Goal: Task Accomplishment & Management: Manage account settings

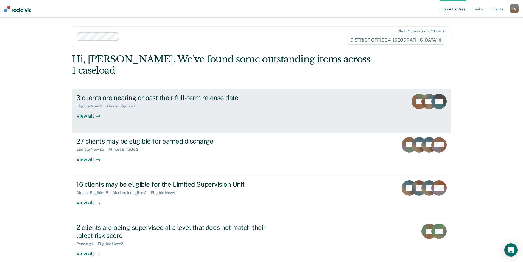
click at [243, 94] on div "3 clients are nearing or past their full-term release date" at bounding box center [172, 98] width 193 height 8
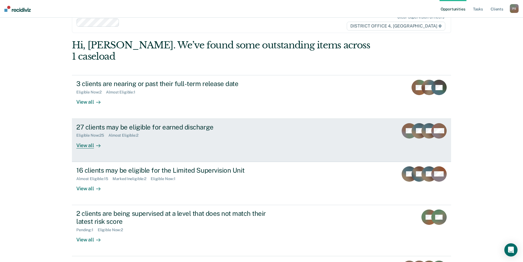
scroll to position [27, 0]
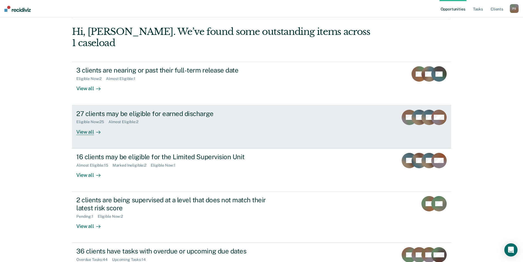
click at [187, 110] on div "27 clients may be eligible for earned discharge" at bounding box center [172, 114] width 193 height 8
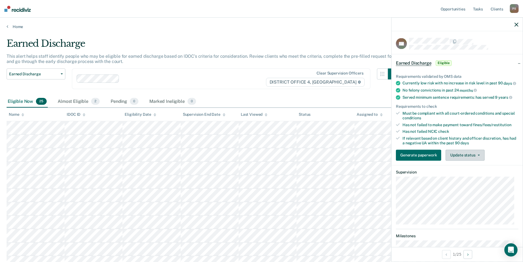
click at [472, 159] on button "Update status" at bounding box center [465, 154] width 39 height 11
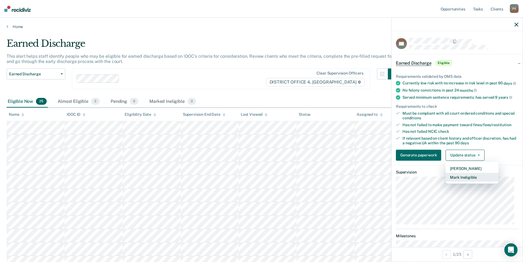
click at [470, 181] on button "Mark Ineligible" at bounding box center [472, 176] width 53 height 9
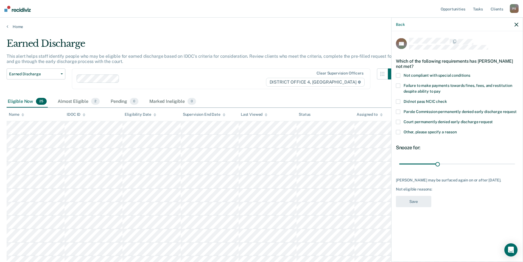
click at [405, 77] on label "Not compliant with special conditions" at bounding box center [457, 76] width 123 height 6
click at [408, 206] on button "Save" at bounding box center [413, 201] width 35 height 11
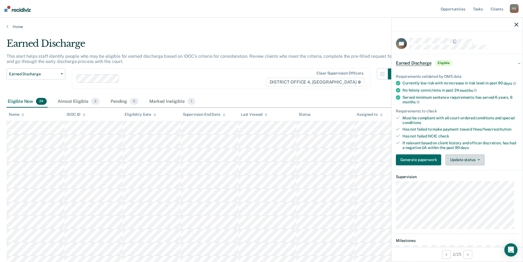
click at [461, 165] on button "Update status" at bounding box center [465, 159] width 39 height 11
click at [471, 186] on button "Mark Ineligible" at bounding box center [472, 181] width 53 height 9
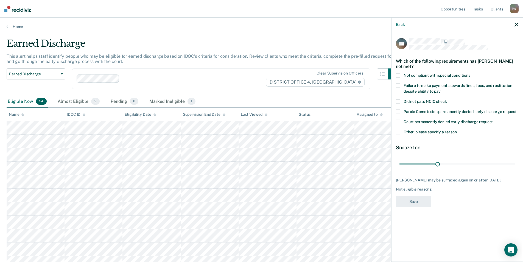
click at [403, 87] on label "Failure to make payments towards fines, fees, and restitution despite ability t…" at bounding box center [457, 90] width 123 height 12
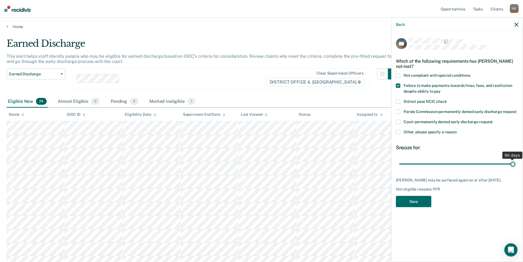
drag, startPoint x: 439, startPoint y: 166, endPoint x: 513, endPoint y: 162, distance: 73.1
type input "90"
click at [513, 162] on input "range" at bounding box center [457, 164] width 116 height 10
click at [422, 200] on button "Save" at bounding box center [413, 201] width 35 height 11
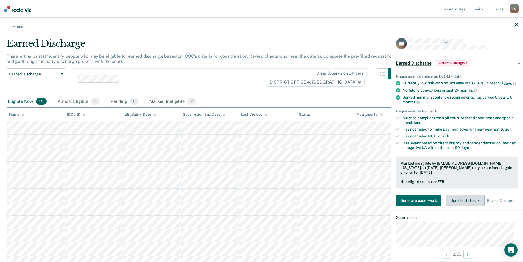
click at [463, 205] on button "Update status" at bounding box center [465, 200] width 39 height 11
click at [463, 138] on div "Has not failed NCIC check" at bounding box center [461, 136] width 116 height 5
click at [478, 206] on button "Update status" at bounding box center [465, 200] width 39 height 11
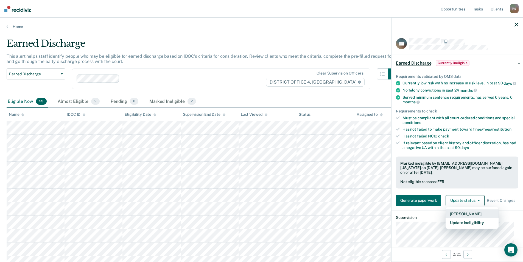
click at [468, 218] on button "[PERSON_NAME]" at bounding box center [472, 213] width 53 height 9
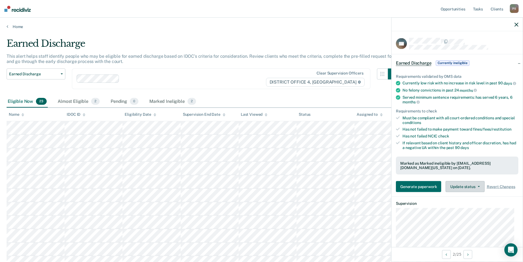
click at [473, 192] on button "Update status" at bounding box center [465, 186] width 39 height 11
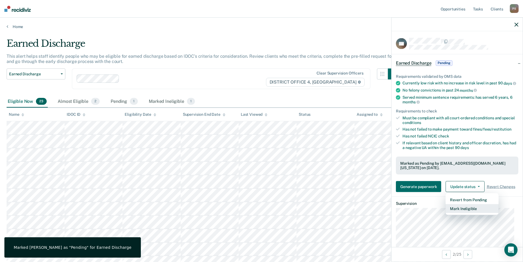
click at [474, 213] on button "Mark Ineligible" at bounding box center [472, 208] width 53 height 9
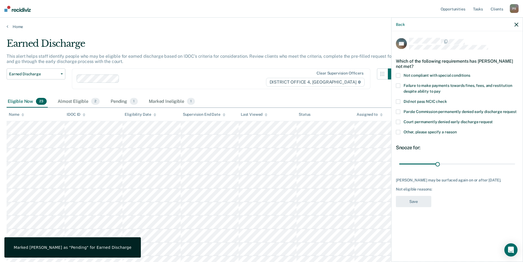
click at [399, 77] on span at bounding box center [398, 75] width 4 height 4
click at [400, 87] on label "Failure to make payments towards fines, fees, and restitution despite ability t…" at bounding box center [457, 90] width 123 height 12
click at [395, 74] on div "JM Which of the following requirements has [PERSON_NAME] not met? Not compliant…" at bounding box center [457, 145] width 131 height 229
click at [397, 74] on span at bounding box center [398, 75] width 4 height 4
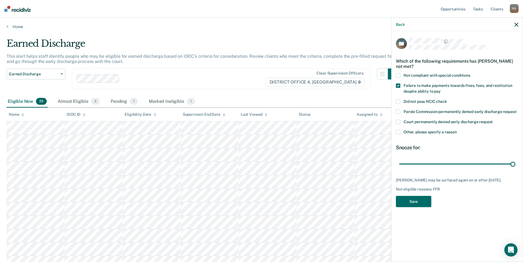
drag, startPoint x: 439, startPoint y: 163, endPoint x: 479, endPoint y: 171, distance: 41.3
type input "90"
click at [515, 164] on input "range" at bounding box center [457, 164] width 116 height 10
click at [415, 199] on button "Save" at bounding box center [413, 201] width 35 height 11
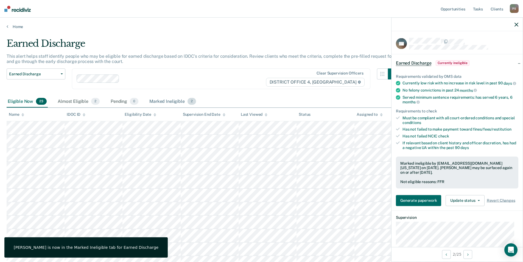
click at [155, 105] on div "Marked Ineligible 2" at bounding box center [172, 102] width 49 height 12
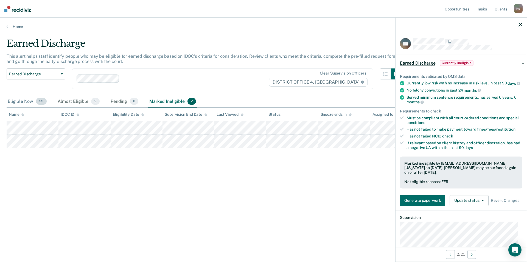
click at [21, 101] on div "Eligible Now 23" at bounding box center [27, 102] width 41 height 12
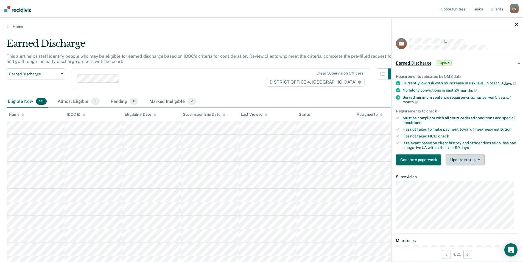
click at [458, 165] on button "Update status" at bounding box center [465, 159] width 39 height 11
click at [457, 186] on button "Mark Ineligible" at bounding box center [472, 181] width 53 height 9
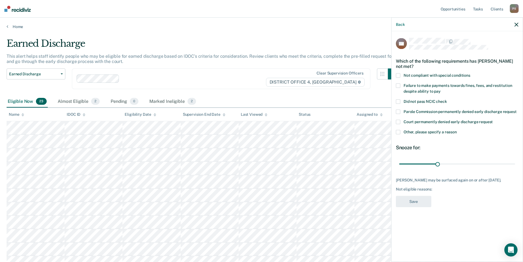
click at [401, 76] on label "Not compliant with special conditions" at bounding box center [457, 76] width 123 height 6
click at [398, 88] on label "Failure to make payments towards fines, fees, and restitution despite ability t…" at bounding box center [457, 90] width 123 height 12
click at [398, 77] on label "Not compliant with special conditions" at bounding box center [457, 76] width 123 height 6
click at [416, 205] on button "Save" at bounding box center [413, 201] width 35 height 11
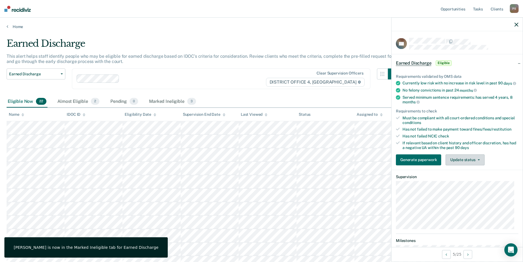
click at [465, 165] on button "Update status" at bounding box center [465, 159] width 39 height 11
click at [463, 186] on button "Mark Ineligible" at bounding box center [472, 181] width 53 height 9
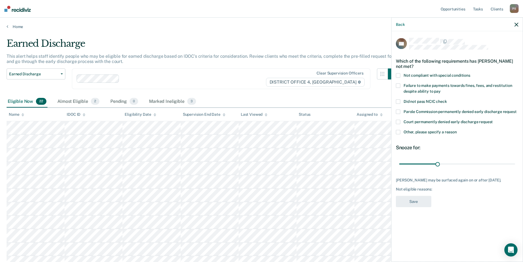
click at [399, 80] on div "Not compliant with special conditions" at bounding box center [457, 78] width 123 height 10
click at [400, 76] on span at bounding box center [398, 75] width 4 height 4
click at [397, 70] on div "Which of the following requirements has [PERSON_NAME] not met?" at bounding box center [457, 63] width 123 height 19
click at [403, 76] on label "Not compliant with special conditions" at bounding box center [457, 76] width 123 height 6
click at [400, 85] on span at bounding box center [398, 86] width 4 height 4
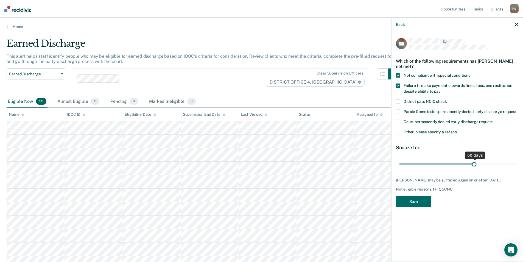
drag, startPoint x: 438, startPoint y: 163, endPoint x: 474, endPoint y: 163, distance: 36.8
type input "59"
click at [474, 163] on input "range" at bounding box center [457, 164] width 116 height 10
click at [416, 198] on button "Save" at bounding box center [413, 201] width 35 height 11
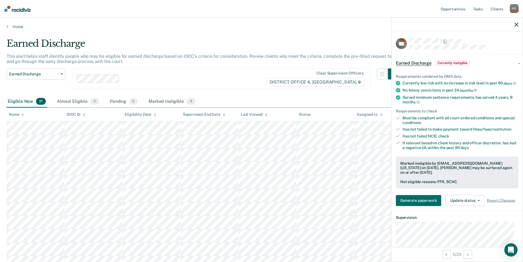
click at [15, 29] on main "Earned Discharge This alert helps staff identify people who may be eligible for…" at bounding box center [261, 235] width 523 height 413
click at [9, 24] on link "Home" at bounding box center [262, 26] width 510 height 5
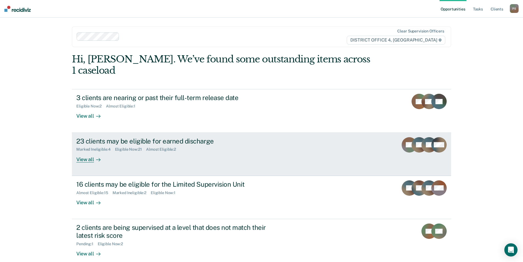
click at [210, 137] on div "23 clients may be eligible for earned discharge" at bounding box center [172, 141] width 193 height 8
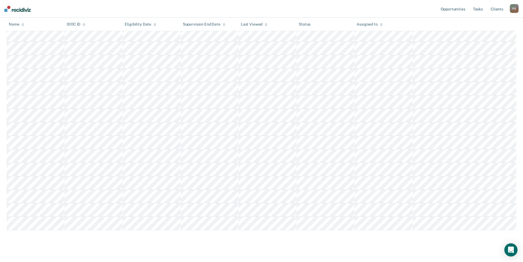
scroll to position [182, 0]
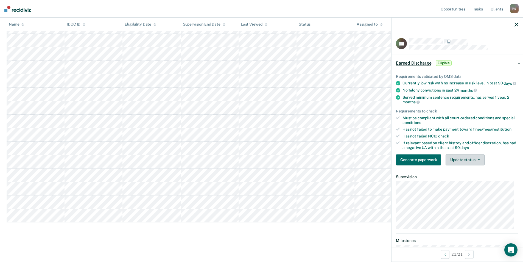
click at [467, 160] on button "Update status" at bounding box center [465, 159] width 39 height 11
click at [474, 186] on button "Mark Ineligible" at bounding box center [472, 181] width 53 height 9
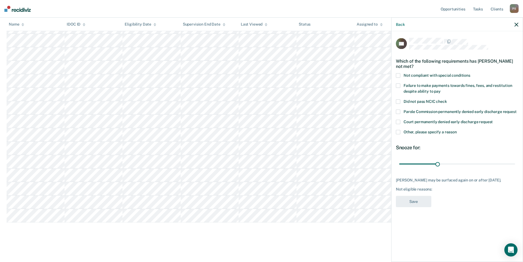
click at [398, 73] on span at bounding box center [398, 75] width 4 height 4
click at [401, 88] on label "Failure to make payments towards fines, fees, and restitution despite ability t…" at bounding box center [457, 90] width 123 height 12
click at [406, 205] on button "Save" at bounding box center [413, 201] width 35 height 11
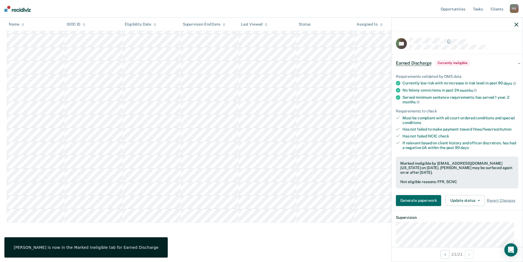
click at [209, 229] on div "Earned Discharge This alert helps staff identify people who may be eligible for…" at bounding box center [262, 54] width 510 height 368
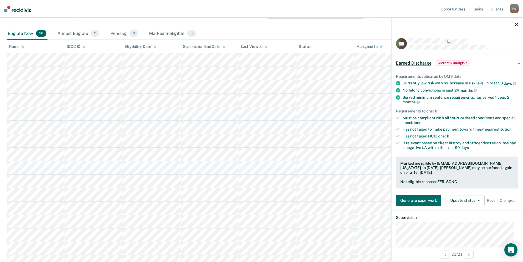
scroll to position [58, 0]
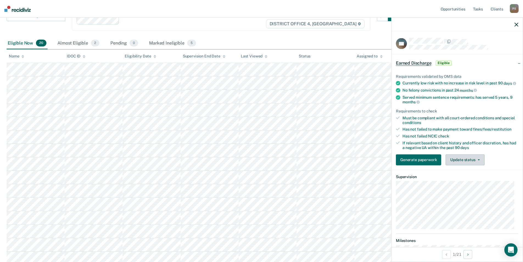
click at [473, 165] on button "Update status" at bounding box center [465, 159] width 39 height 11
click at [469, 186] on button "Mark Ineligible" at bounding box center [472, 181] width 53 height 9
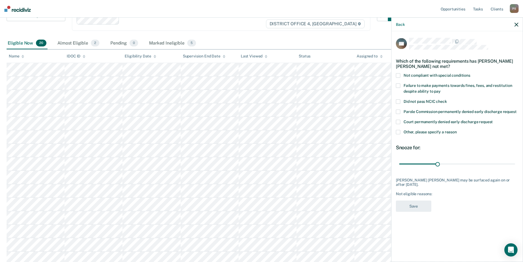
click at [397, 86] on span at bounding box center [398, 86] width 4 height 4
click at [421, 208] on button "Save" at bounding box center [413, 205] width 35 height 11
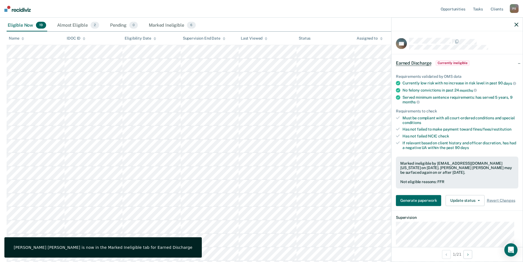
scroll to position [86, 0]
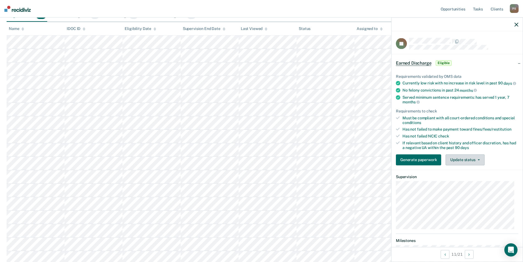
click at [476, 165] on button "Update status" at bounding box center [465, 159] width 39 height 11
click at [467, 186] on button "Mark Ineligible" at bounding box center [472, 181] width 53 height 9
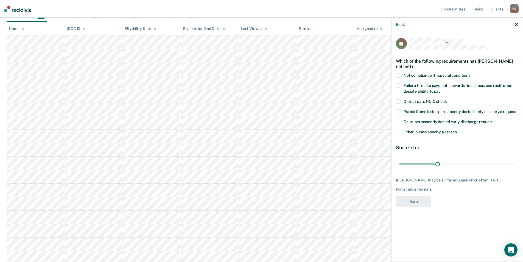
click at [402, 85] on label "Failure to make payments towards fines, fees, and restitution despite ability t…" at bounding box center [457, 90] width 123 height 12
click at [413, 203] on button "Save" at bounding box center [413, 201] width 35 height 11
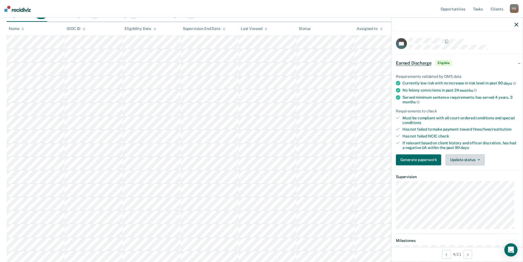
click at [463, 165] on button "Update status" at bounding box center [465, 159] width 39 height 11
click at [471, 186] on button "Mark Ineligible" at bounding box center [472, 181] width 53 height 9
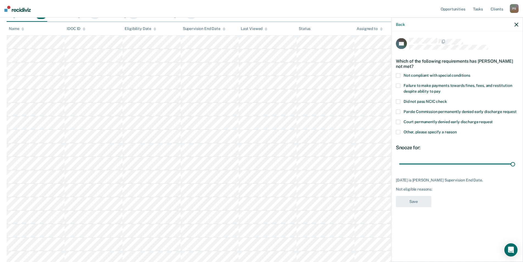
click at [402, 133] on label "Other, please specify a reason" at bounding box center [457, 133] width 123 height 6
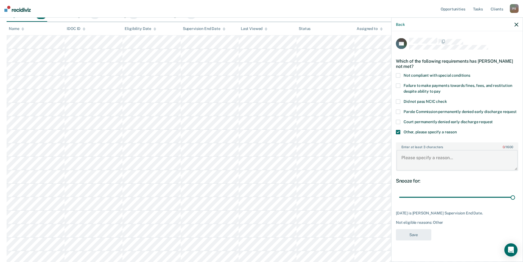
click at [415, 163] on textarea "Enter at least 3 characters 0 / 1600" at bounding box center [457, 160] width 121 height 20
click at [398, 87] on span at bounding box center [398, 86] width 4 height 4
click at [410, 161] on textarea "Enter at least 3 characters 0 / 1600" at bounding box center [457, 160] width 121 height 20
type textarea "S"
type textarea "T"
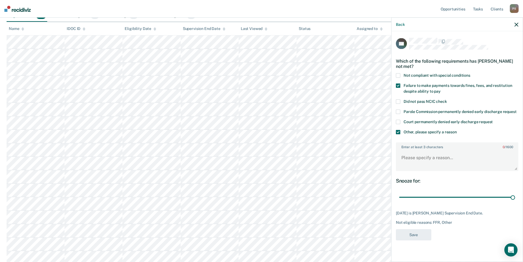
click at [398, 133] on span at bounding box center [398, 132] width 4 height 4
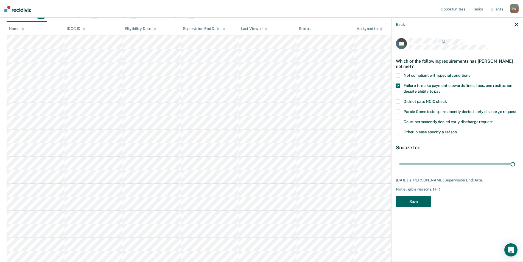
click at [406, 203] on button "Save" at bounding box center [413, 201] width 35 height 11
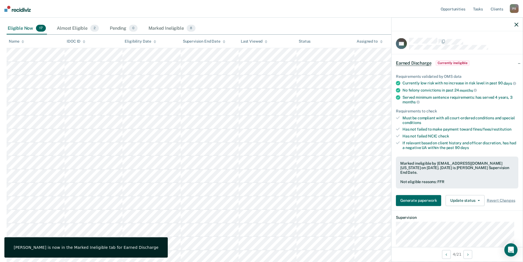
scroll to position [73, 0]
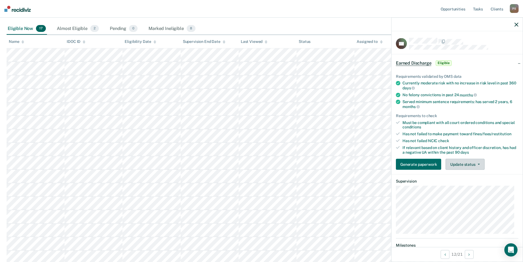
click at [470, 166] on button "Update status" at bounding box center [465, 164] width 39 height 11
click at [469, 188] on button "Mark Ineligible" at bounding box center [472, 186] width 53 height 9
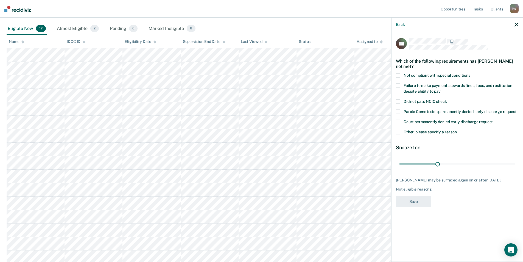
click at [398, 84] on span at bounding box center [398, 86] width 4 height 4
click at [414, 204] on button "Save" at bounding box center [413, 201] width 35 height 11
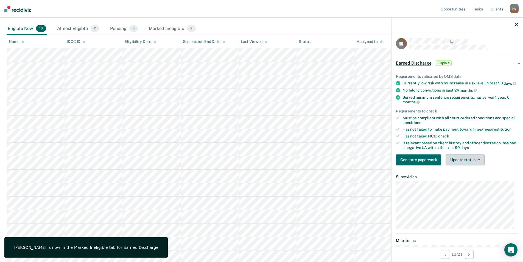
click at [466, 165] on button "Update status" at bounding box center [465, 159] width 39 height 11
click at [458, 186] on button "Mark Ineligible" at bounding box center [472, 181] width 53 height 9
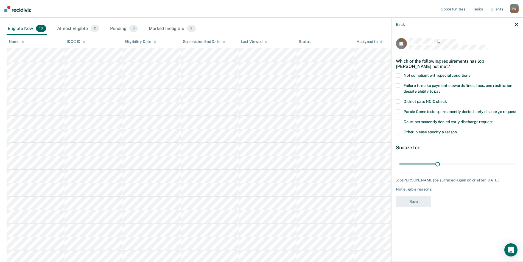
click at [400, 73] on span at bounding box center [398, 75] width 4 height 4
click at [395, 80] on div "JB Which of the following requirements has Job [PERSON_NAME] not met? Not compl…" at bounding box center [457, 145] width 131 height 229
click at [397, 84] on span at bounding box center [398, 86] width 4 height 4
click at [402, 73] on label "Not compliant with special conditions" at bounding box center [457, 76] width 123 height 6
click at [399, 130] on span at bounding box center [398, 132] width 4 height 4
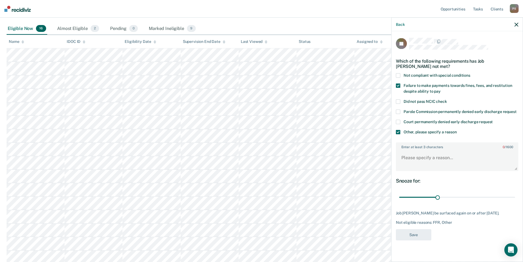
click at [399, 130] on span at bounding box center [398, 132] width 4 height 4
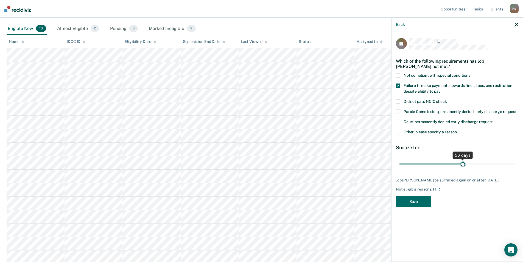
drag, startPoint x: 438, startPoint y: 158, endPoint x: 463, endPoint y: 159, distance: 25.1
type input "50"
click at [463, 159] on input "range" at bounding box center [457, 164] width 116 height 10
click at [416, 196] on button "Save" at bounding box center [413, 201] width 35 height 11
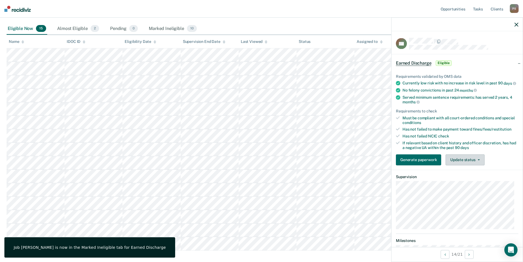
click at [471, 165] on button "Update status" at bounding box center [465, 159] width 39 height 11
click at [470, 183] on button "Mark Ineligible" at bounding box center [472, 181] width 53 height 9
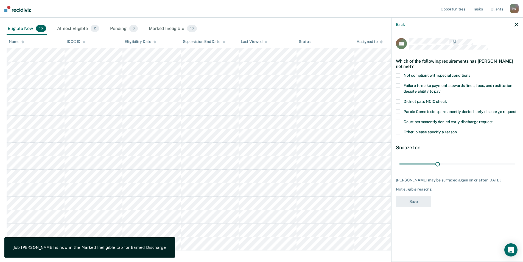
click at [398, 76] on span at bounding box center [398, 75] width 4 height 4
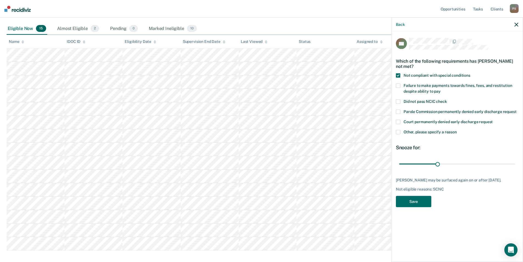
click at [406, 87] on span "Failure to make payments towards fines, fees, and restitution despite ability t…" at bounding box center [458, 88] width 108 height 10
click at [400, 207] on button "Save" at bounding box center [413, 201] width 35 height 11
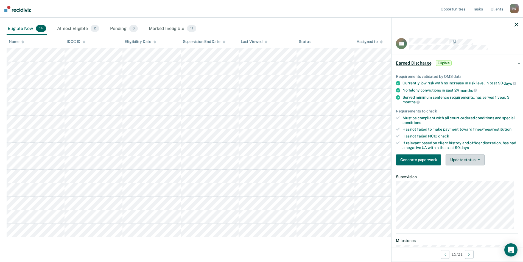
click at [460, 165] on button "Update status" at bounding box center [465, 159] width 39 height 11
click at [465, 186] on button "Mark Ineligible" at bounding box center [472, 181] width 53 height 9
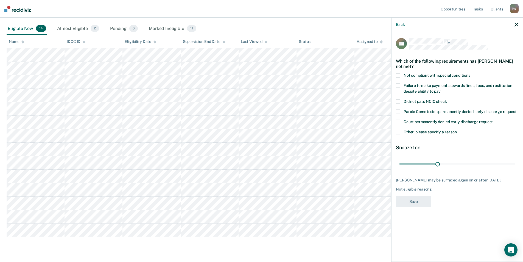
click at [468, 191] on div "Not eligible reasons:" at bounding box center [457, 189] width 123 height 5
drag, startPoint x: 438, startPoint y: 163, endPoint x: 427, endPoint y: 164, distance: 10.5
type input "22"
click at [427, 164] on input "range" at bounding box center [457, 164] width 116 height 10
click at [515, 25] on icon "button" at bounding box center [517, 25] width 4 height 4
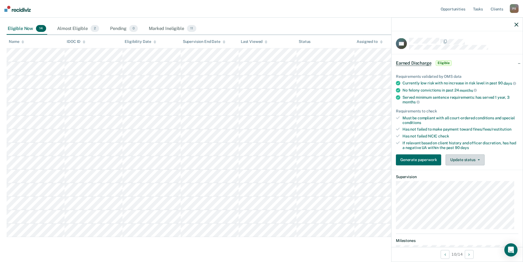
click at [476, 165] on button "Update status" at bounding box center [465, 159] width 39 height 11
click at [461, 185] on button "Mark Ineligible" at bounding box center [472, 181] width 53 height 9
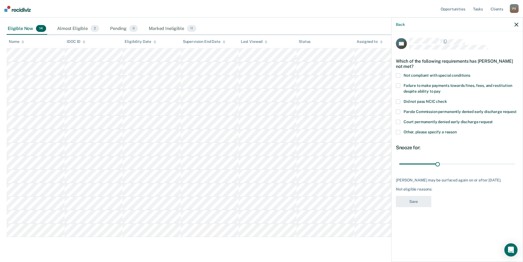
click at [400, 86] on span at bounding box center [398, 86] width 4 height 4
click at [416, 196] on button "Save" at bounding box center [413, 201] width 35 height 11
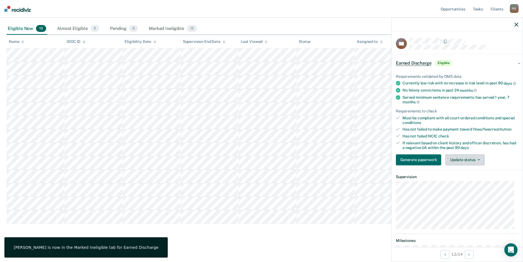
click at [470, 165] on button "Update status" at bounding box center [465, 159] width 39 height 11
click at [466, 186] on button "Mark Ineligible" at bounding box center [472, 181] width 53 height 9
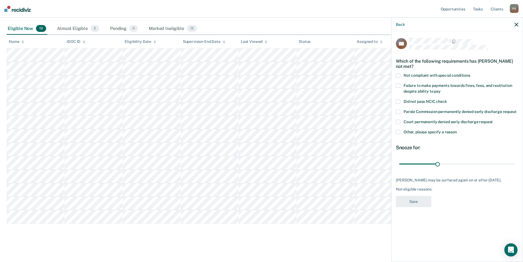
click at [398, 132] on span at bounding box center [398, 132] width 4 height 4
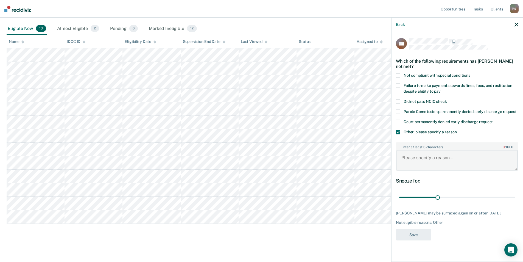
drag, startPoint x: 429, startPoint y: 156, endPoint x: 428, endPoint y: 160, distance: 4.1
click at [428, 159] on textarea "Enter at least 3 characters 0 / 1600" at bounding box center [457, 160] width 121 height 20
click at [221, 252] on main "Earned Discharge This alert helps staff identify people who may be eligible for…" at bounding box center [261, 108] width 523 height 305
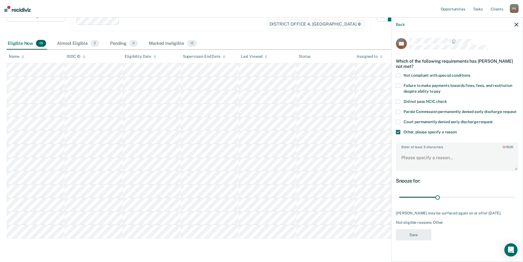
scroll to position [45, 0]
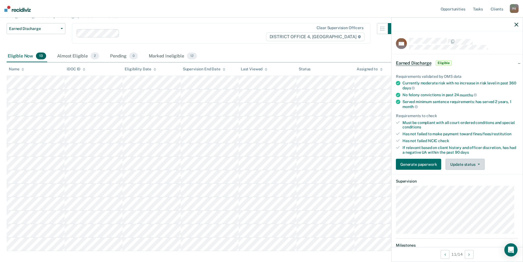
click at [471, 168] on button "Update status" at bounding box center [465, 164] width 39 height 11
click at [469, 188] on button "Mark Ineligible" at bounding box center [472, 186] width 53 height 9
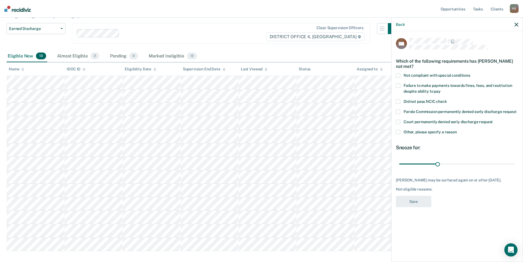
click at [401, 85] on label "Failure to make payments towards fines, fees, and restitution despite ability t…" at bounding box center [457, 90] width 123 height 12
click at [416, 207] on button "Save" at bounding box center [413, 201] width 35 height 11
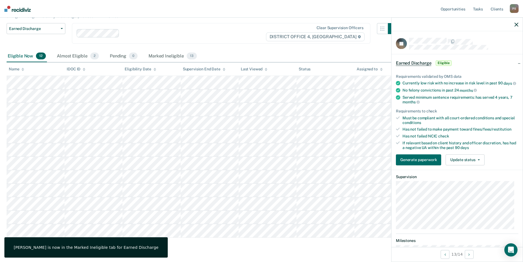
click at [484, 162] on div "Generate paperwork Update status [PERSON_NAME] Mark Ineligible" at bounding box center [457, 159] width 123 height 11
click at [478, 165] on button "Update status" at bounding box center [465, 159] width 39 height 11
click at [464, 186] on button "Mark Ineligible" at bounding box center [472, 181] width 53 height 9
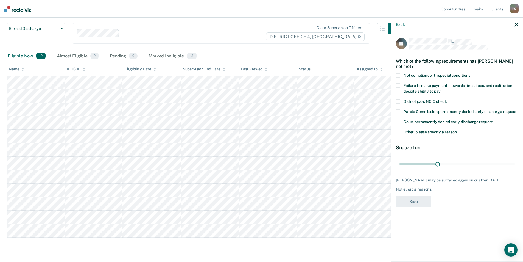
click at [394, 83] on div "JE Which of the following requirements has [PERSON_NAME] not met? Not compliant…" at bounding box center [457, 145] width 131 height 229
click at [396, 85] on div "JE Which of the following requirements has [PERSON_NAME] not met? Not compliant…" at bounding box center [457, 145] width 131 height 229
click at [398, 85] on span at bounding box center [398, 86] width 4 height 4
click at [414, 201] on button "Save" at bounding box center [413, 201] width 35 height 11
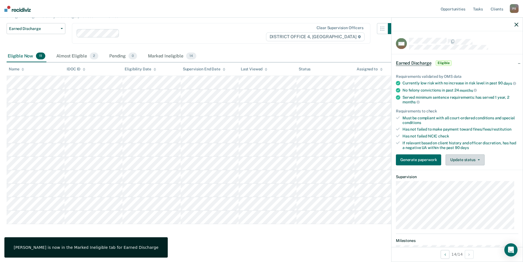
click at [458, 160] on button "Update status" at bounding box center [465, 159] width 39 height 11
click at [477, 185] on button "Mark Ineligible" at bounding box center [472, 181] width 53 height 9
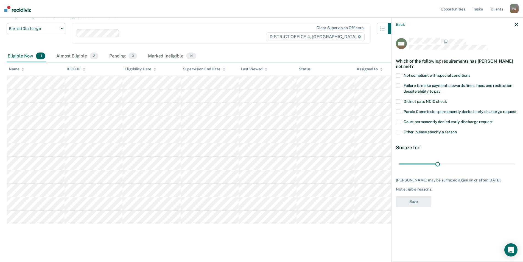
click at [398, 74] on span at bounding box center [398, 75] width 4 height 4
click at [398, 86] on span at bounding box center [398, 86] width 4 height 4
click at [416, 208] on div "MS Which of the following requirements has [PERSON_NAME] not met? Not compliant…" at bounding box center [457, 124] width 123 height 172
click at [418, 203] on button "Save" at bounding box center [413, 201] width 35 height 11
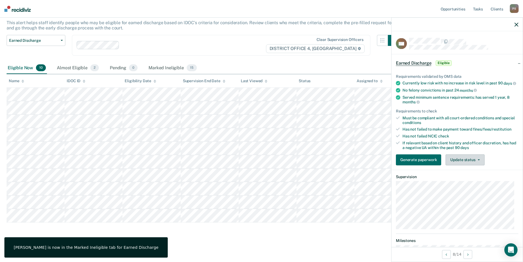
click at [476, 160] on span "button" at bounding box center [478, 159] width 4 height 1
click at [476, 190] on article "LM Earned Discharge Eligible Requirements validated by OMS data Currently low r…" at bounding box center [457, 182] width 123 height 289
click at [464, 163] on button "Update status" at bounding box center [465, 159] width 39 height 11
click at [470, 186] on button "Mark Ineligible" at bounding box center [472, 181] width 53 height 9
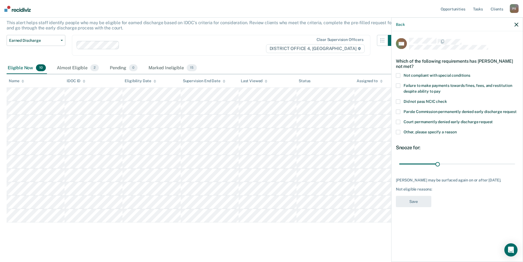
click at [400, 84] on span at bounding box center [398, 86] width 4 height 4
click at [399, 74] on span at bounding box center [398, 75] width 4 height 4
click at [401, 133] on label "Other, please specify a reason" at bounding box center [457, 133] width 123 height 6
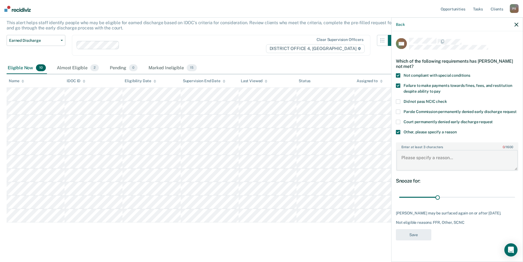
click at [415, 161] on textarea "Enter at least 3 characters 0 / 1600" at bounding box center [457, 160] width 121 height 20
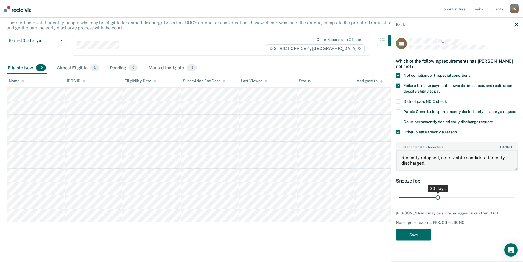
type textarea "Recently relapsed, not a viable candidate for early discharged."
drag, startPoint x: 442, startPoint y: 194, endPoint x: 512, endPoint y: 200, distance: 70.3
type input "89"
click at [512, 200] on input "range" at bounding box center [457, 197] width 116 height 10
click at [401, 235] on button "Save" at bounding box center [413, 234] width 35 height 11
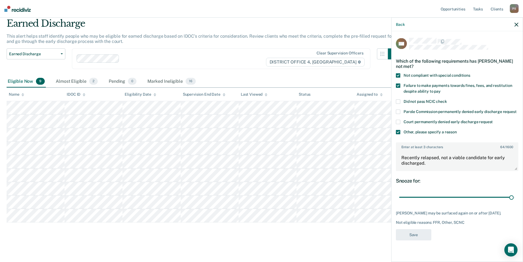
scroll to position [20, 0]
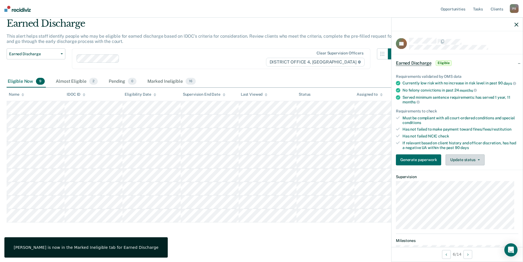
click at [457, 165] on button "Update status" at bounding box center [465, 159] width 39 height 11
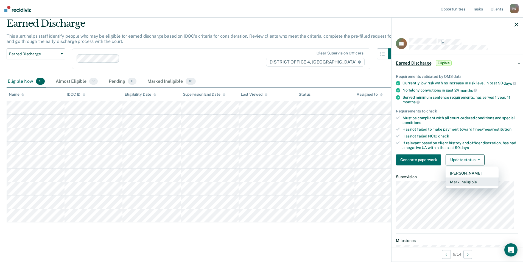
click at [462, 186] on button "Mark Ineligible" at bounding box center [472, 181] width 53 height 9
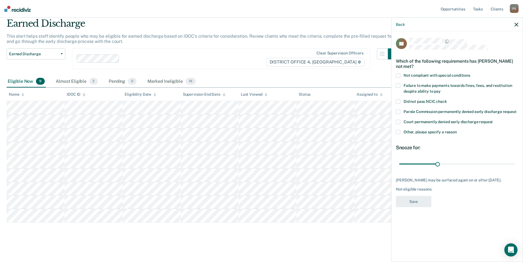
click at [400, 133] on label "Other, please specify a reason" at bounding box center [457, 133] width 123 height 6
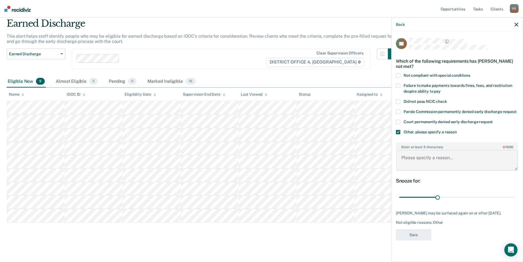
click at [418, 162] on textarea "Enter at least 3 characters 0 / 1600" at bounding box center [457, 160] width 121 height 20
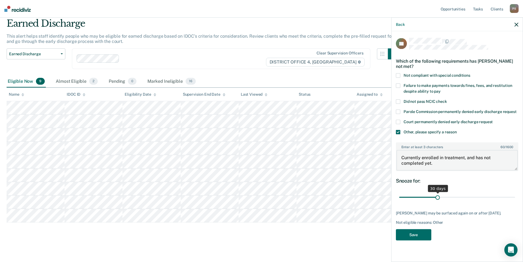
type textarea "Currently enrolled in treatment, and has not completed yet."
click at [469, 194] on input "range" at bounding box center [457, 197] width 116 height 10
drag, startPoint x: 472, startPoint y: 195, endPoint x: 523, endPoint y: 195, distance: 51.1
type input "90"
click at [515, 195] on input "range" at bounding box center [457, 197] width 116 height 10
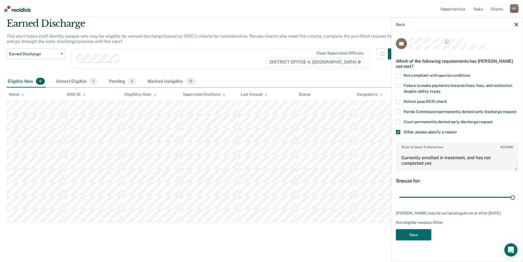
click at [433, 235] on div "AJ Which of the following requirements has [PERSON_NAME] not met? Not compliant…" at bounding box center [457, 140] width 123 height 205
click at [421, 233] on button "Save" at bounding box center [413, 234] width 35 height 11
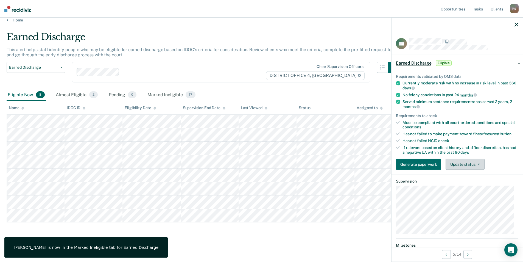
click at [459, 165] on button "Update status" at bounding box center [465, 164] width 39 height 11
click at [477, 189] on button "Mark Ineligible" at bounding box center [472, 186] width 53 height 9
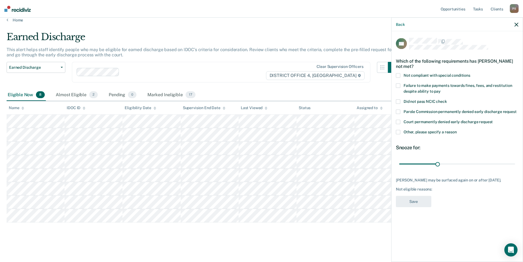
click at [402, 135] on div "Other, please specify a reason" at bounding box center [457, 135] width 123 height 10
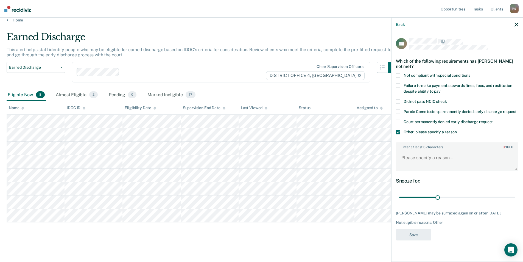
click at [451, 189] on div "Snooze for: 30 days" at bounding box center [457, 189] width 123 height 24
click at [445, 170] on div "Enter at least 3 characters 0 / 1600" at bounding box center [457, 156] width 123 height 29
click at [438, 159] on textarea "Enter at least 3 characters 0 / 1600" at bounding box center [457, 160] width 121 height 20
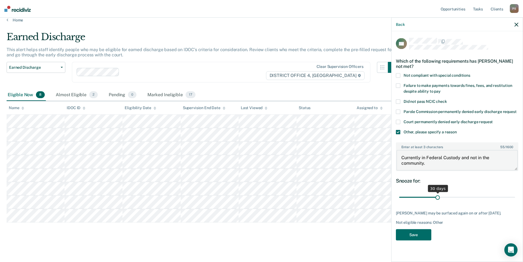
type textarea "Currently in Federal Custody and not in the community."
drag, startPoint x: 437, startPoint y: 195, endPoint x: 527, endPoint y: 210, distance: 91.3
type input "90"
click at [515, 202] on input "range" at bounding box center [457, 197] width 116 height 10
click at [422, 234] on button "Save" at bounding box center [413, 234] width 35 height 11
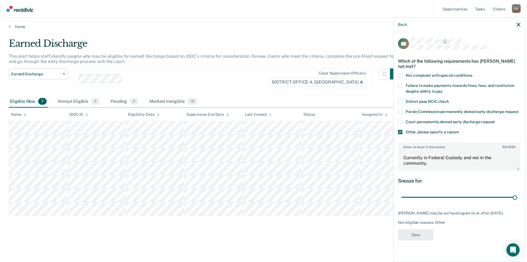
scroll to position [0, 0]
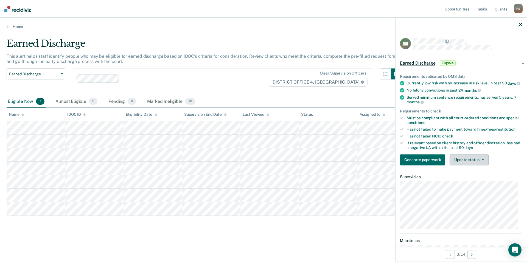
click at [468, 161] on button "Update status" at bounding box center [469, 159] width 39 height 11
click at [472, 186] on button "Mark Ineligible" at bounding box center [476, 181] width 53 height 9
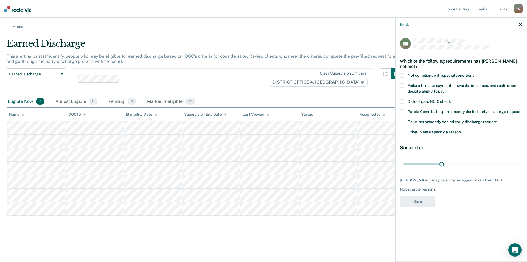
click at [404, 84] on span at bounding box center [402, 86] width 4 height 4
click at [419, 202] on button "Save" at bounding box center [417, 201] width 35 height 11
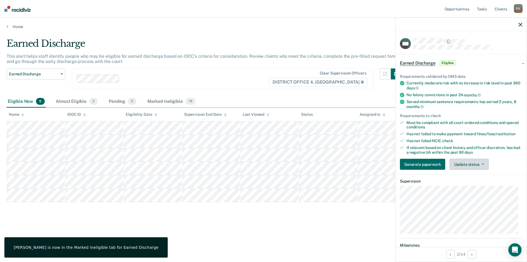
click at [458, 164] on button "Update status" at bounding box center [469, 164] width 39 height 11
click at [467, 183] on button "Mark Ineligible" at bounding box center [476, 186] width 53 height 9
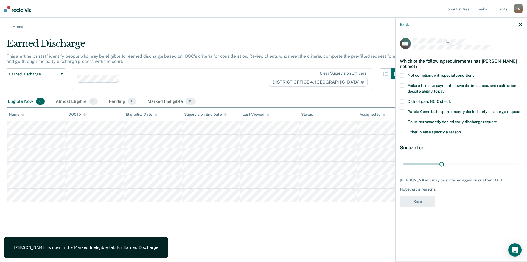
click at [400, 85] on span at bounding box center [402, 86] width 4 height 4
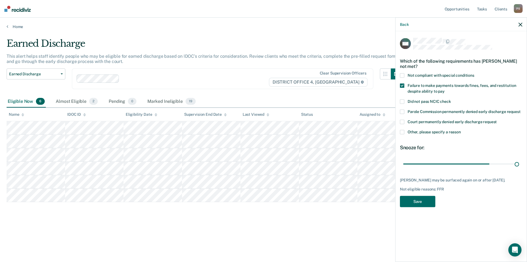
drag, startPoint x: 439, startPoint y: 165, endPoint x: 457, endPoint y: 186, distance: 28.1
type input "90"
click at [519, 169] on input "range" at bounding box center [462, 164] width 116 height 10
click at [422, 201] on button "Save" at bounding box center [417, 201] width 35 height 11
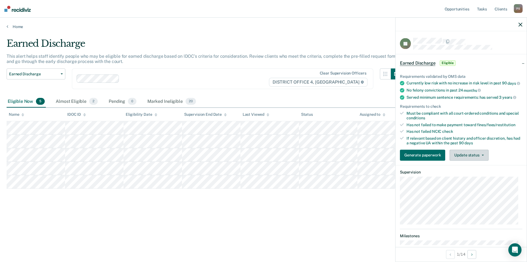
click at [482, 160] on button "Update status" at bounding box center [469, 154] width 39 height 11
click at [249, 244] on main "Earned Discharge This alert helps staff identify people who may be eligible for…" at bounding box center [263, 144] width 527 height 231
click at [82, 98] on div "Almost Eligible 2" at bounding box center [77, 102] width 44 height 12
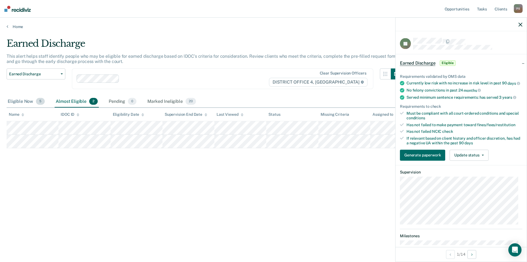
click at [38, 104] on span "5" at bounding box center [40, 101] width 9 height 7
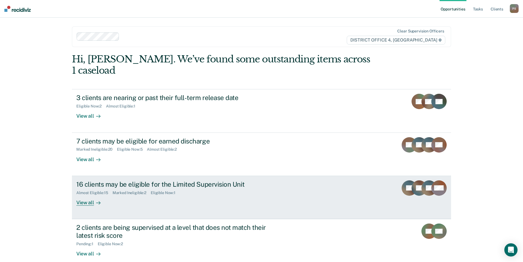
click at [193, 180] on div "16 clients may be eligible for the Limited Supervision Unit" at bounding box center [172, 184] width 193 height 8
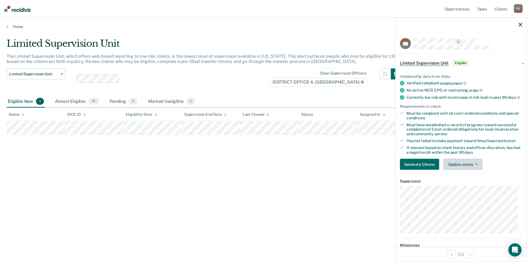
click at [464, 168] on button "Update status" at bounding box center [463, 164] width 39 height 11
click at [462, 191] on button "Mark Ineligible" at bounding box center [470, 186] width 53 height 9
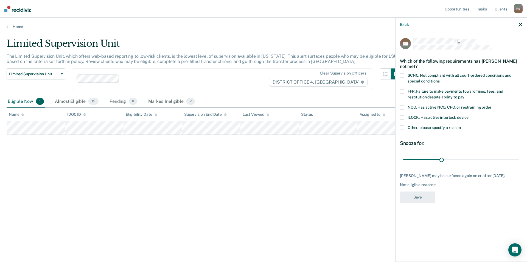
click at [404, 79] on label "SCNC: Not compliant with all court-ordered conditions and special conditions" at bounding box center [461, 79] width 123 height 12
click at [400, 90] on span at bounding box center [402, 91] width 4 height 4
click at [414, 200] on button "Save" at bounding box center [417, 196] width 35 height 11
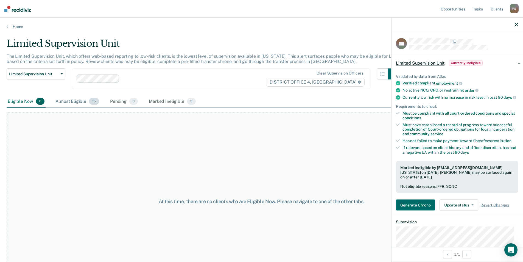
drag, startPoint x: 70, startPoint y: 105, endPoint x: 74, endPoint y: 104, distance: 4.1
click at [71, 105] on div "Almost Eligible 15" at bounding box center [77, 102] width 46 height 12
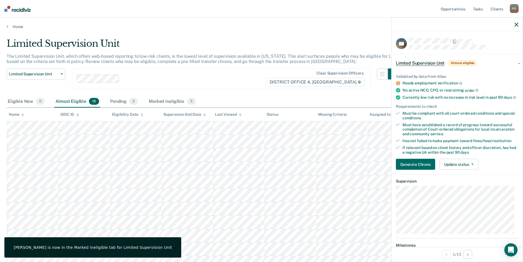
click at [463, 174] on div "Validated by data from Atlas Needs employment verification No active NCO, CPO, …" at bounding box center [457, 119] width 131 height 109
click at [464, 170] on button "Update status" at bounding box center [459, 164] width 39 height 11
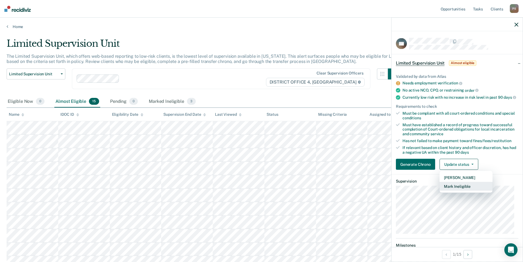
click at [461, 190] on button "Mark Ineligible" at bounding box center [466, 186] width 53 height 9
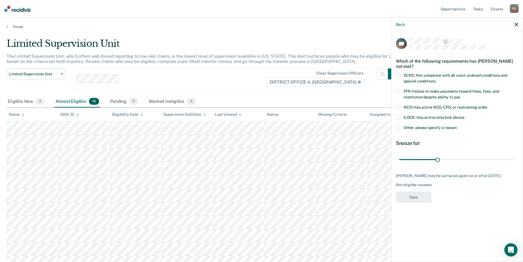
click at [400, 78] on label "SCNC: Not compliant with all court-ordered conditions and special conditions" at bounding box center [457, 79] width 123 height 12
click at [402, 91] on label "FFR: Failure to make payments toward fines, fees, and restitution despite abili…" at bounding box center [457, 95] width 123 height 12
click at [410, 201] on button "Save" at bounding box center [413, 196] width 35 height 11
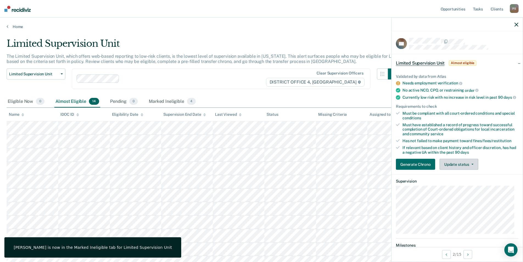
click at [454, 170] on button "Update status" at bounding box center [459, 164] width 39 height 11
click at [465, 190] on button "Mark Ineligible" at bounding box center [466, 186] width 53 height 9
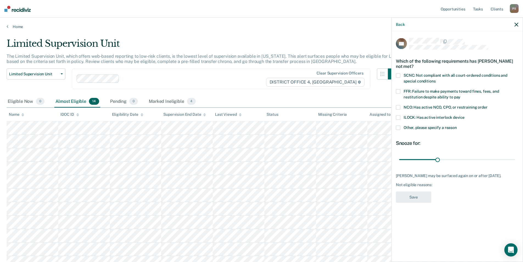
click at [399, 116] on span at bounding box center [398, 117] width 4 height 4
click at [397, 90] on span at bounding box center [398, 91] width 4 height 4
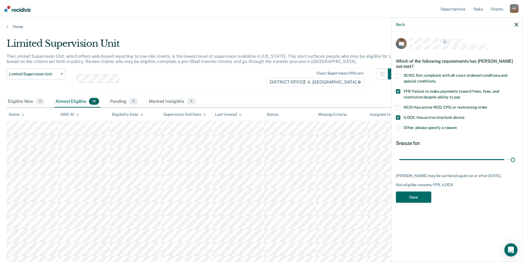
drag, startPoint x: 436, startPoint y: 157, endPoint x: 519, endPoint y: 162, distance: 83.4
type input "90"
click at [515, 162] on input "range" at bounding box center [457, 160] width 116 height 10
click at [418, 196] on button "Save" at bounding box center [413, 196] width 35 height 11
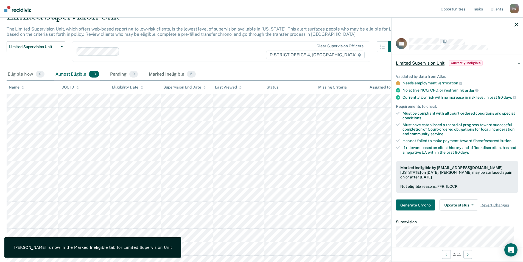
scroll to position [27, 0]
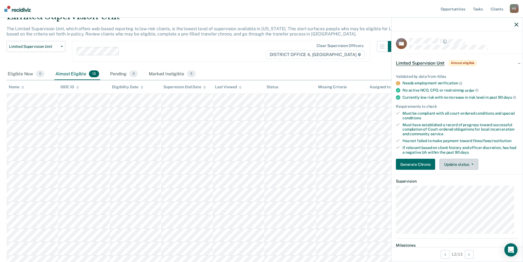
click at [462, 170] on button "Update status" at bounding box center [459, 164] width 39 height 11
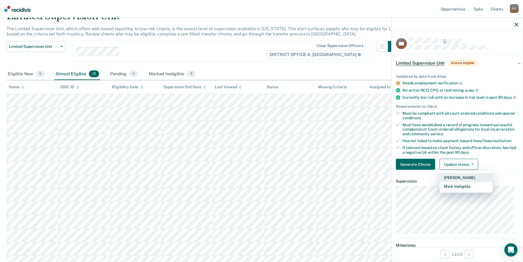
click at [466, 182] on button "[PERSON_NAME]" at bounding box center [466, 177] width 53 height 9
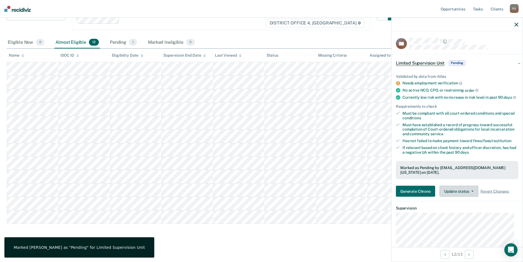
scroll to position [60, 0]
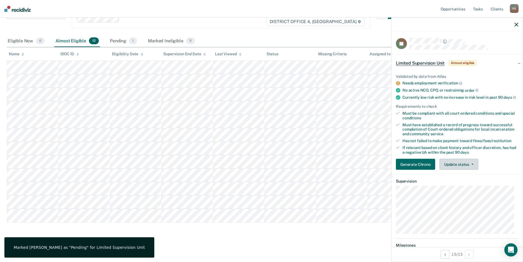
click at [465, 170] on button "Update status" at bounding box center [459, 164] width 39 height 11
click at [461, 191] on button "Mark Ineligible" at bounding box center [466, 186] width 53 height 9
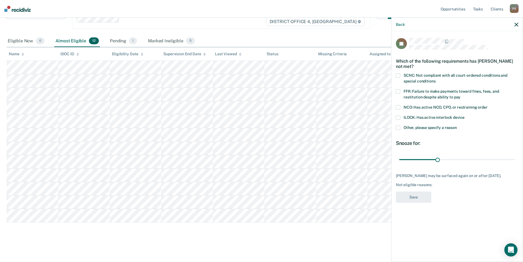
click at [399, 126] on span at bounding box center [398, 128] width 4 height 4
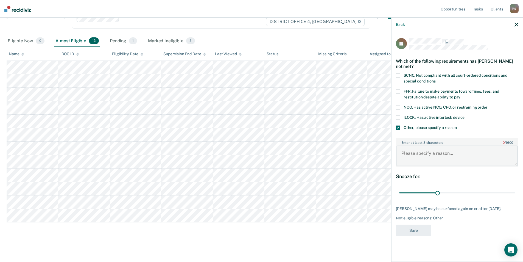
click at [416, 155] on textarea "Enter at least 3 characters 0 / 1600" at bounding box center [457, 156] width 121 height 20
type textarea "H"
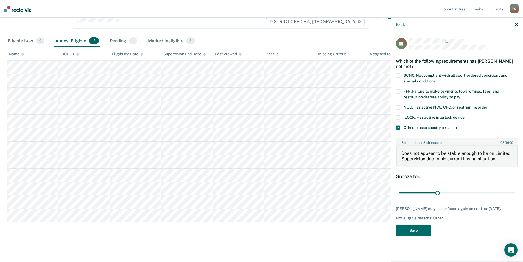
drag, startPoint x: 461, startPoint y: 154, endPoint x: 466, endPoint y: 157, distance: 6.4
type textarea "Does not appear to be stable enough to be on Limited Supervision due to his cur…"
drag, startPoint x: 438, startPoint y: 193, endPoint x: 475, endPoint y: 191, distance: 38.0
type input "60"
click at [475, 191] on input "range" at bounding box center [457, 193] width 116 height 10
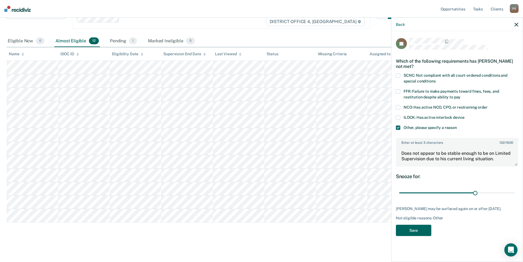
click at [416, 230] on button "Save" at bounding box center [413, 229] width 35 height 11
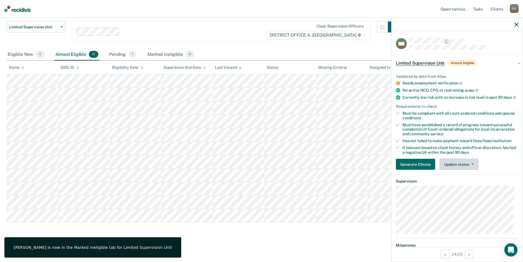
click at [460, 170] on button "Update status" at bounding box center [459, 164] width 39 height 11
click at [466, 191] on button "Mark Ineligible" at bounding box center [466, 186] width 53 height 9
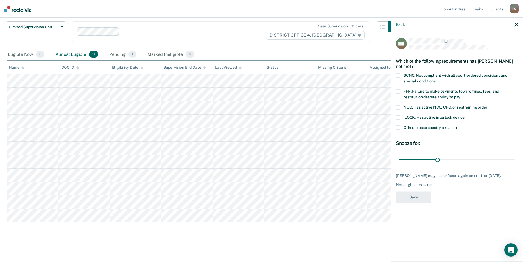
click at [399, 91] on span at bounding box center [398, 91] width 4 height 4
click at [395, 89] on div "MS Which of the following requirements has Michelle Solis not met? SCNC: Not co…" at bounding box center [457, 145] width 131 height 229
drag, startPoint x: 396, startPoint y: 76, endPoint x: 400, endPoint y: 77, distance: 4.0
click at [397, 76] on span at bounding box center [398, 75] width 4 height 4
click at [400, 91] on label "FFR: Failure to make payments toward fines, fees, and restitution despite abili…" at bounding box center [457, 95] width 123 height 12
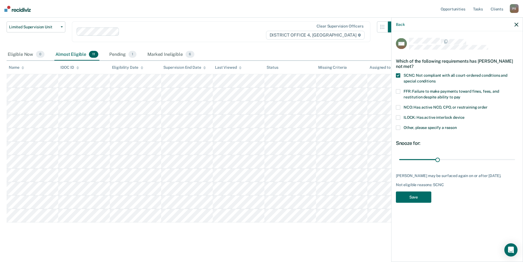
click at [397, 126] on span at bounding box center [398, 128] width 4 height 4
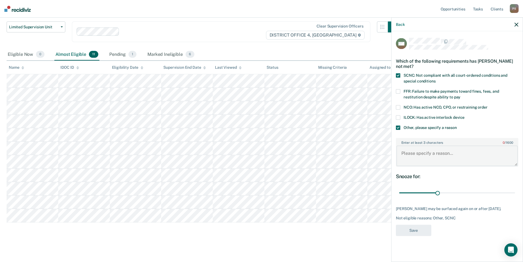
click at [421, 160] on textarea "Enter at least 3 characters 0 / 1600" at bounding box center [457, 156] width 121 height 20
type textarea "Has not completed CS hours yet."
drag, startPoint x: 421, startPoint y: 224, endPoint x: 420, endPoint y: 226, distance: 3.1
click at [420, 226] on button "Save" at bounding box center [413, 229] width 35 height 11
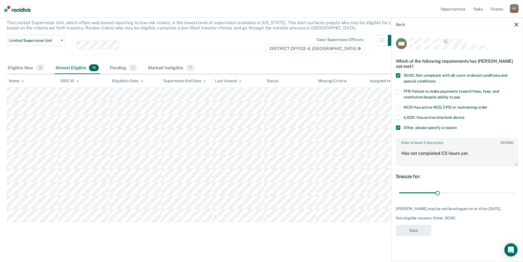
scroll to position [34, 0]
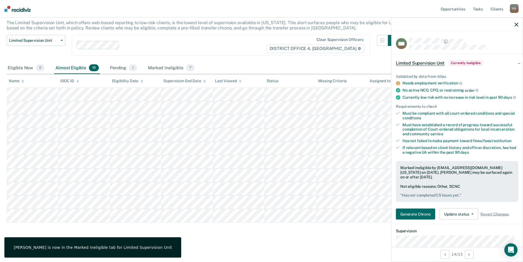
click at [64, 230] on div "Limited Supervision Unit The Limited Supervision Unit, which offers web-based r…" at bounding box center [262, 121] width 510 height 234
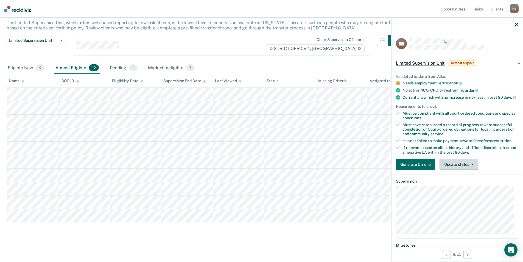
click at [462, 170] on button "Update status" at bounding box center [459, 164] width 39 height 11
click at [460, 195] on article "SR Limited Supervision Unit Almost eligible Validated by data from Atlas Needs …" at bounding box center [457, 250] width 123 height 424
click at [458, 170] on button "Update status" at bounding box center [459, 164] width 39 height 11
click at [459, 187] on button "Mark Ineligible" at bounding box center [466, 186] width 53 height 9
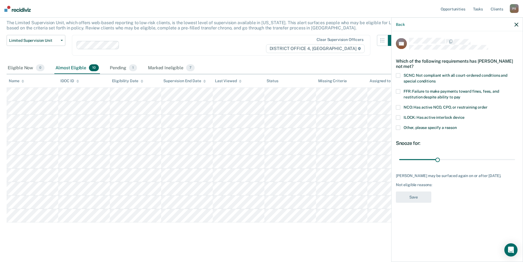
click at [399, 88] on div "SCNC: Not compliant with all court-ordered conditions and special conditions" at bounding box center [457, 81] width 123 height 16
click at [399, 93] on label "FFR: Failure to make payments toward fines, fees, and restitution despite abili…" at bounding box center [457, 95] width 123 height 12
click at [398, 79] on label "SCNC: Not compliant with all court-ordered conditions and special conditions" at bounding box center [457, 79] width 123 height 12
click at [443, 164] on div "SR Which of the following requirements has Said Ramadhani not met? SCNC: Not co…" at bounding box center [457, 122] width 123 height 168
click at [441, 163] on input "range" at bounding box center [457, 160] width 116 height 10
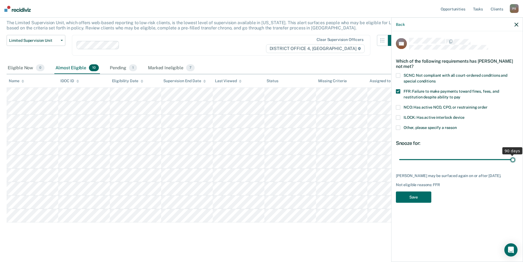
drag, startPoint x: 440, startPoint y: 157, endPoint x: 523, endPoint y: 158, distance: 82.7
type input "90"
click at [515, 158] on input "range" at bounding box center [457, 160] width 116 height 10
click at [419, 202] on button "Save" at bounding box center [413, 196] width 35 height 11
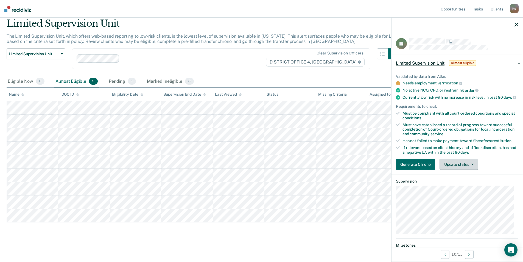
click at [474, 170] on button "Update status" at bounding box center [459, 164] width 39 height 11
click at [468, 190] on button "Mark Ineligible" at bounding box center [466, 186] width 53 height 9
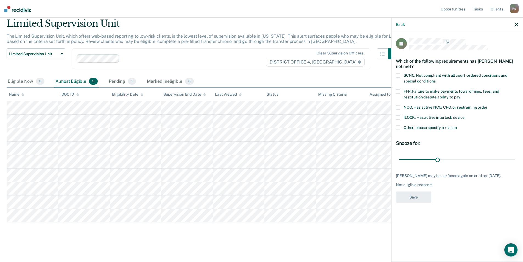
click at [266, 65] on div "Clear supervision officers DISTRICT OFFICE 4, BOISE" at bounding box center [221, 58] width 299 height 21
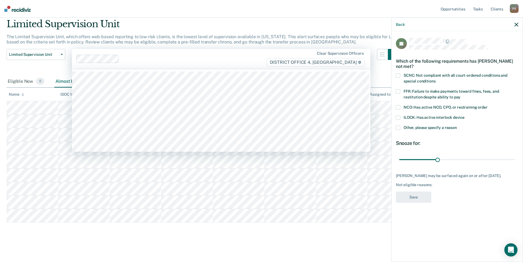
scroll to position [20, 0]
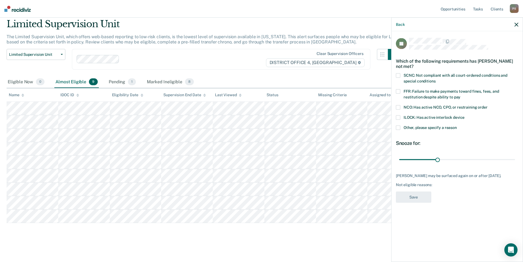
click at [275, 26] on div "Limited Supervision Unit" at bounding box center [203, 26] width 393 height 16
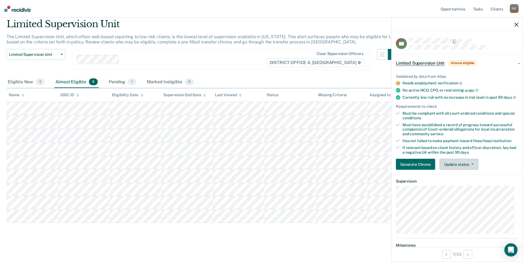
click at [462, 170] on button "Update status" at bounding box center [459, 164] width 39 height 11
click at [461, 196] on article "ES Limited Supervision Unit Almost eligible Validated by data from Atlas Needs …" at bounding box center [457, 182] width 123 height 288
click at [464, 170] on button "Update status" at bounding box center [459, 164] width 39 height 11
click at [464, 189] on button "Mark Ineligible" at bounding box center [466, 186] width 53 height 9
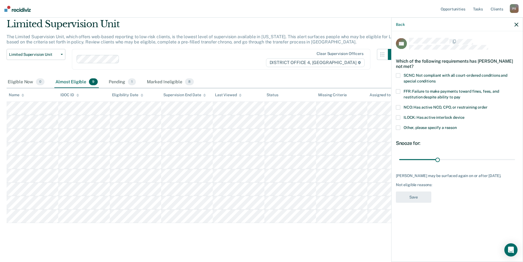
click at [395, 73] on div "ES Which of the following requirements has Emmanuel Savice not met? SCNC: Not c…" at bounding box center [457, 145] width 131 height 229
click at [399, 79] on label "SCNC: Not compliant with all court-ordered conditions and special conditions" at bounding box center [457, 79] width 123 height 12
click at [399, 92] on span at bounding box center [398, 91] width 4 height 4
click at [414, 203] on button "Save" at bounding box center [413, 196] width 35 height 11
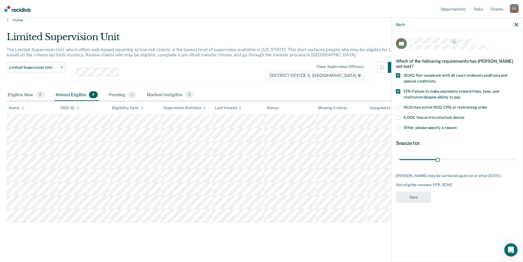
scroll to position [7, 0]
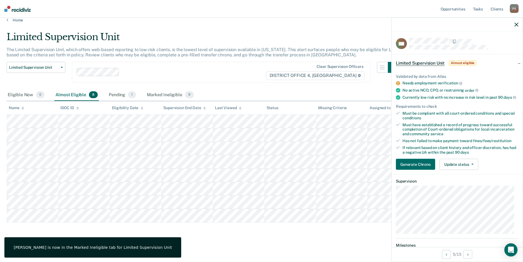
click at [471, 174] on div "Validated by data from Atlas Needs employment verification No active NCO, CPO, …" at bounding box center [457, 119] width 131 height 109
click at [470, 170] on button "Update status" at bounding box center [459, 164] width 39 height 11
click at [465, 191] on button "Mark Ineligible" at bounding box center [466, 186] width 53 height 9
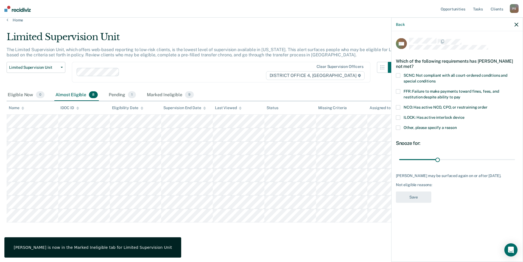
click at [399, 126] on span at bounding box center [398, 128] width 4 height 4
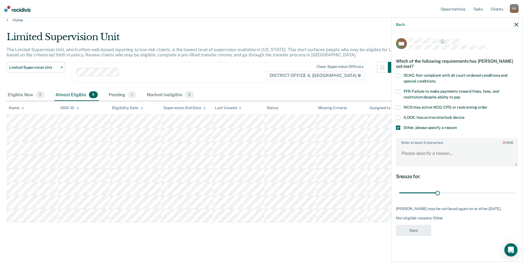
click at [416, 144] on div "Enter at least 3 characters 0 / 1600" at bounding box center [457, 152] width 123 height 29
click at [425, 150] on textarea "Enter at least 3 characters 0 / 1600" at bounding box center [457, 156] width 121 height 20
type textarea "L"
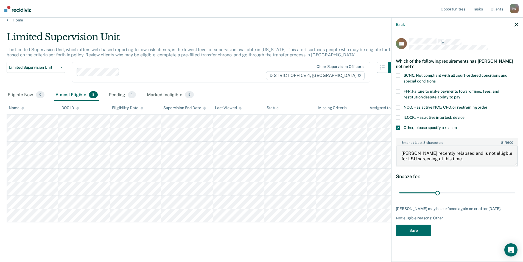
drag, startPoint x: 476, startPoint y: 152, endPoint x: 480, endPoint y: 151, distance: 3.7
type textarea "Mr. Miller recently relapsed and is not eligible for LSU screening at this time."
click at [400, 116] on label "ILOCK: Has active interlock device" at bounding box center [457, 118] width 123 height 6
drag, startPoint x: 436, startPoint y: 191, endPoint x: 476, endPoint y: 194, distance: 40.5
type input "60"
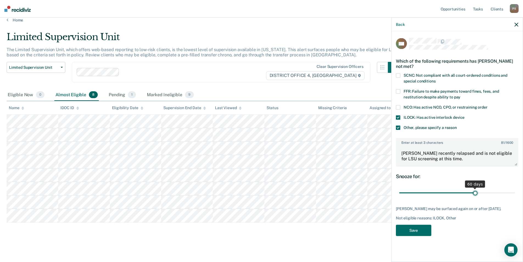
click at [476, 194] on input "range" at bounding box center [457, 193] width 116 height 10
click at [432, 226] on div "LM Which of the following requirements has Logan Miller not met? SCNC: Not comp…" at bounding box center [457, 138] width 123 height 201
click at [431, 228] on button "Save" at bounding box center [413, 229] width 35 height 11
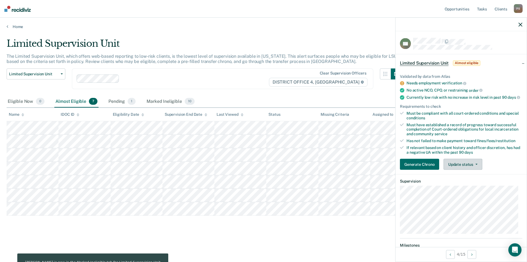
click at [477, 170] on button "Update status" at bounding box center [463, 164] width 39 height 11
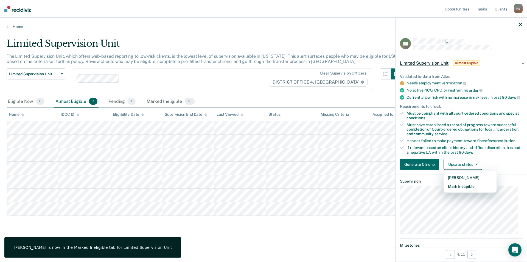
click at [279, 220] on div "Limited Supervision Unit The Limited Supervision Unit, which offers web-based r…" at bounding box center [264, 129] width 514 height 183
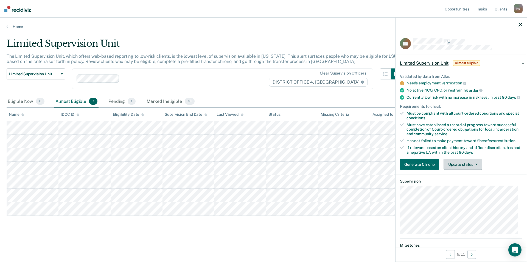
click at [458, 168] on button "Update status" at bounding box center [463, 164] width 39 height 11
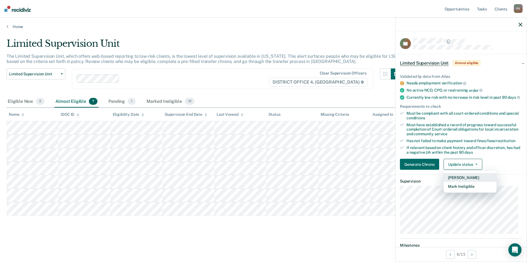
click at [464, 181] on button "[PERSON_NAME]" at bounding box center [470, 177] width 53 height 9
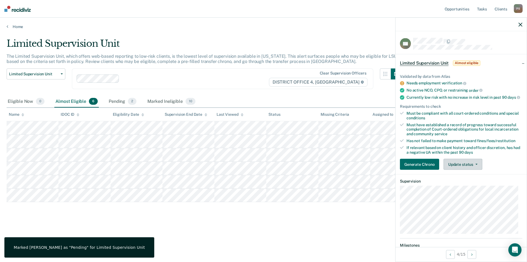
click at [460, 169] on button "Update status" at bounding box center [463, 164] width 39 height 11
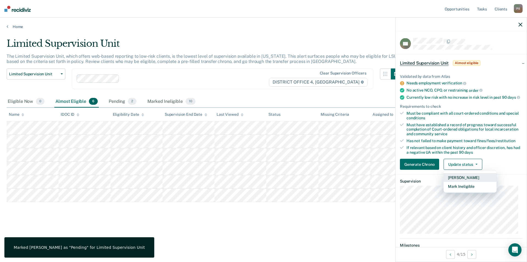
click at [463, 181] on button "[PERSON_NAME]" at bounding box center [470, 177] width 53 height 9
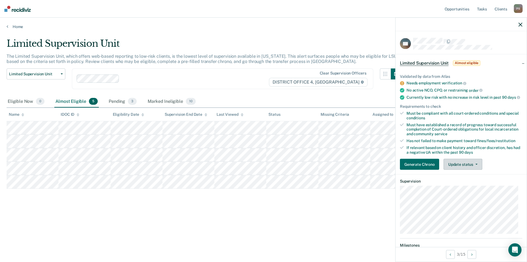
click at [468, 170] on button "Update status" at bounding box center [463, 164] width 39 height 11
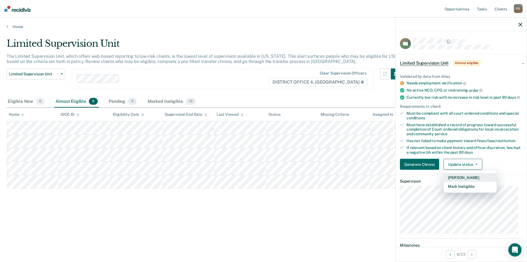
click at [457, 182] on button "[PERSON_NAME]" at bounding box center [470, 177] width 53 height 9
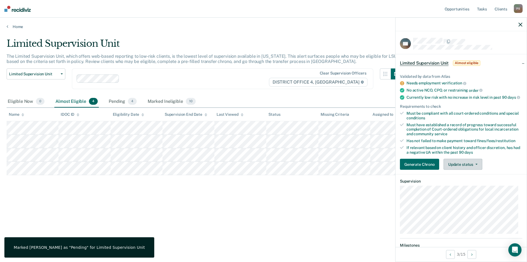
click at [458, 164] on button "Update status" at bounding box center [463, 164] width 39 height 11
click at [464, 191] on button "Mark Ineligible" at bounding box center [470, 186] width 53 height 9
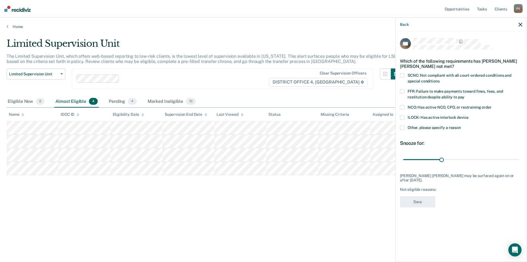
click at [403, 93] on label "FFR: Failure to make payments toward fines, fees, and restitution despite abili…" at bounding box center [461, 95] width 123 height 12
click at [415, 205] on button "Save" at bounding box center [417, 201] width 35 height 11
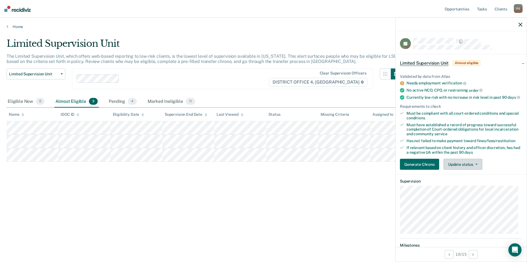
drag, startPoint x: 454, startPoint y: 167, endPoint x: 449, endPoint y: 168, distance: 5.4
click at [454, 167] on button "Update status" at bounding box center [463, 164] width 39 height 11
click at [456, 191] on button "Mark Ineligible" at bounding box center [470, 186] width 53 height 9
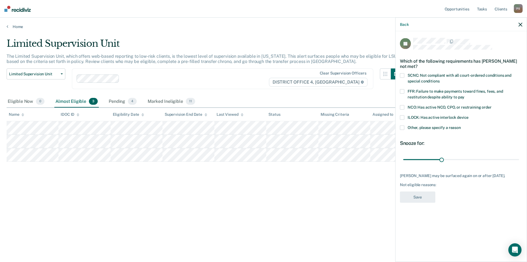
click at [408, 91] on span "FFR: Failure to make payments toward fines, fees, and restitution despite abili…" at bounding box center [456, 94] width 96 height 10
click at [421, 203] on button "Save" at bounding box center [417, 196] width 35 height 11
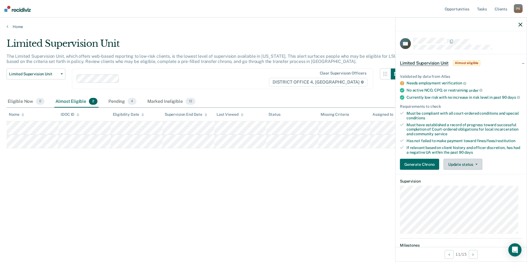
click at [461, 169] on button "Update status" at bounding box center [463, 164] width 39 height 11
click at [469, 191] on button "Mark Ineligible" at bounding box center [470, 186] width 53 height 9
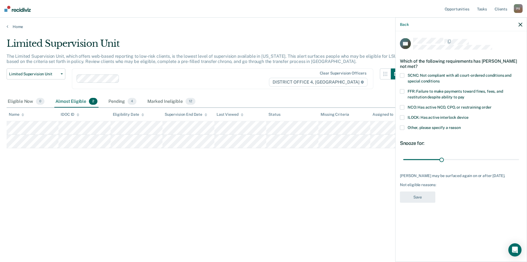
click at [402, 94] on label "FFR: Failure to make payments toward fines, fees, and restitution despite abili…" at bounding box center [461, 95] width 123 height 12
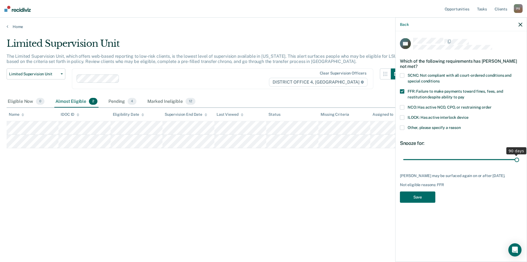
drag, startPoint x: 445, startPoint y: 160, endPoint x: 521, endPoint y: 158, distance: 76.1
type input "90"
click at [519, 158] on input "range" at bounding box center [462, 160] width 116 height 10
click at [420, 196] on button "Save" at bounding box center [417, 196] width 35 height 11
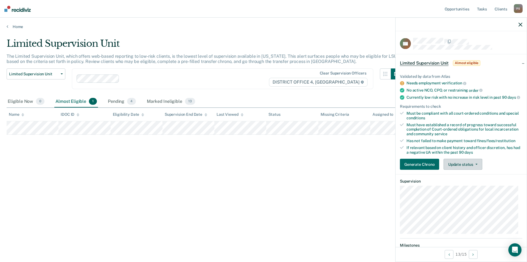
drag, startPoint x: 477, startPoint y: 170, endPoint x: 472, endPoint y: 170, distance: 4.4
click at [477, 170] on button "Update status" at bounding box center [463, 164] width 39 height 11
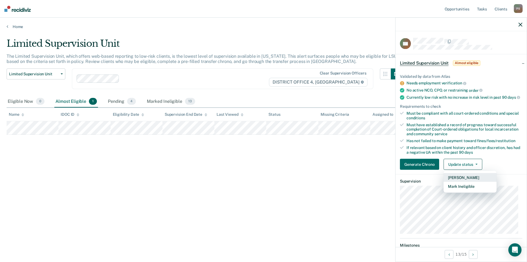
click at [459, 182] on button "[PERSON_NAME]" at bounding box center [470, 177] width 53 height 9
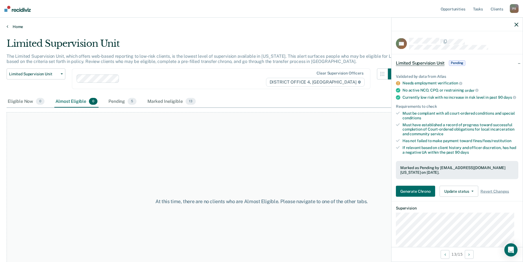
click at [16, 25] on link "Home" at bounding box center [262, 26] width 510 height 5
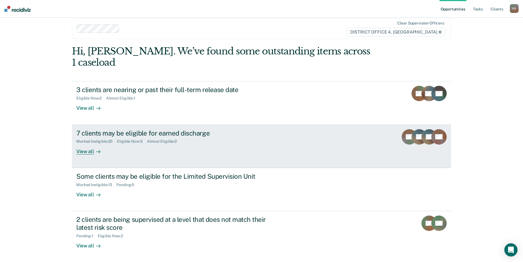
scroll to position [55, 0]
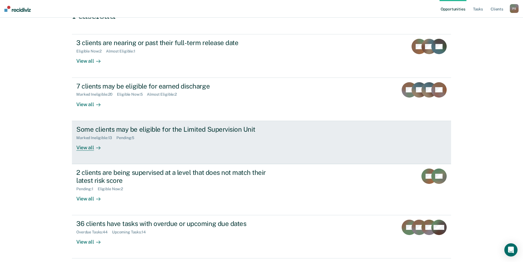
click at [165, 133] on div "Marked Ineligible : 13 Pending : 5" at bounding box center [172, 136] width 193 height 7
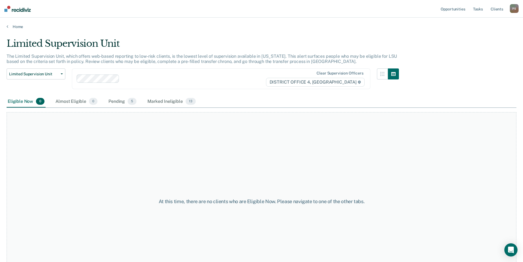
click at [9, 24] on div "Home" at bounding box center [261, 24] width 523 height 12
click at [9, 26] on link "Home" at bounding box center [262, 26] width 510 height 5
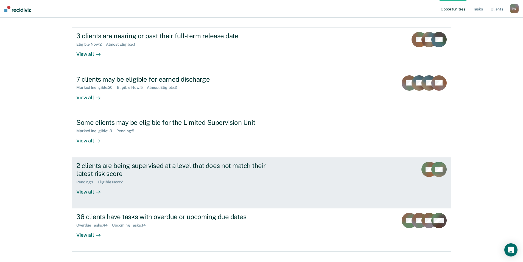
scroll to position [62, 0]
click at [165, 164] on div "2 clients are being supervised at a level that does not match their latest risk…" at bounding box center [172, 169] width 193 height 16
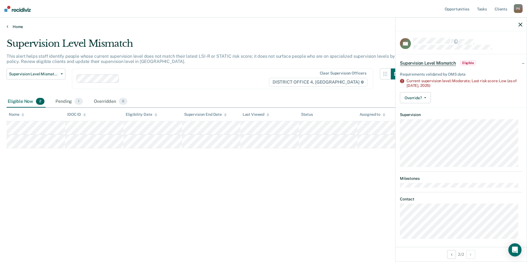
click at [12, 28] on link "Home" at bounding box center [264, 26] width 514 height 5
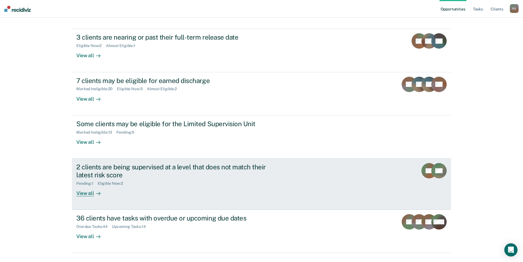
scroll to position [62, 0]
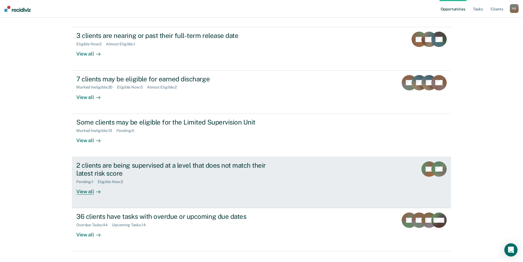
click at [99, 179] on div "Eligible Now : 2" at bounding box center [113, 181] width 30 height 5
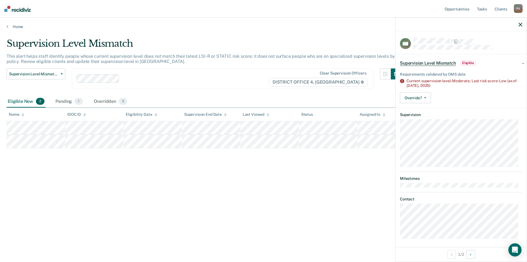
click at [432, 97] on div "Override? Mark Pending Mark Overridden" at bounding box center [461, 97] width 123 height 11
click at [425, 98] on icon "button" at bounding box center [425, 97] width 2 height 1
click at [427, 112] on button "[PERSON_NAME]" at bounding box center [426, 111] width 53 height 9
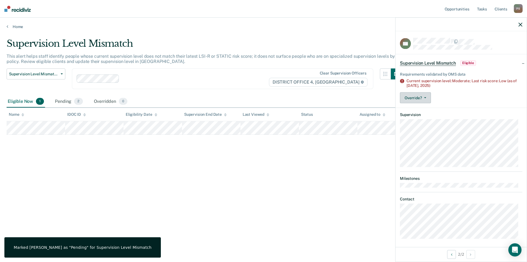
click at [421, 94] on button "Override?" at bounding box center [415, 97] width 31 height 11
click at [430, 110] on button "[PERSON_NAME]" at bounding box center [426, 111] width 53 height 9
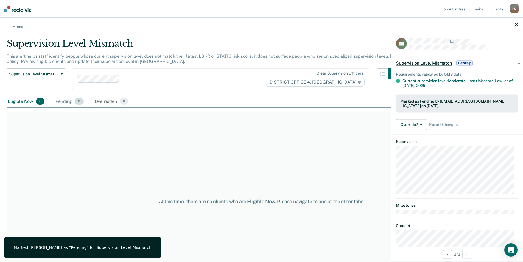
click at [82, 102] on span "3" at bounding box center [79, 101] width 9 height 7
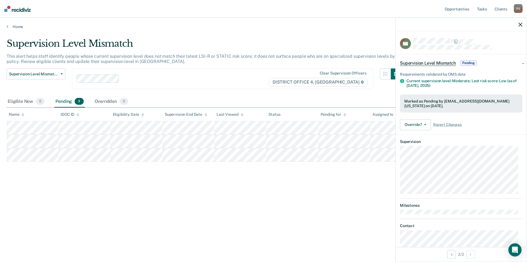
click at [522, 24] on icon "button" at bounding box center [521, 25] width 4 height 4
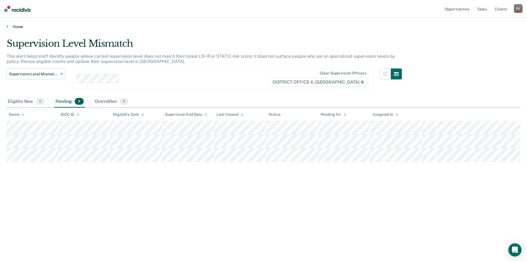
click at [8, 26] on icon at bounding box center [8, 26] width 2 height 4
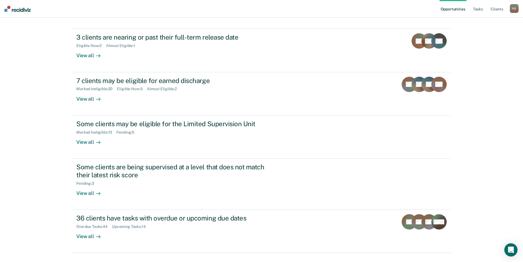
scroll to position [62, 0]
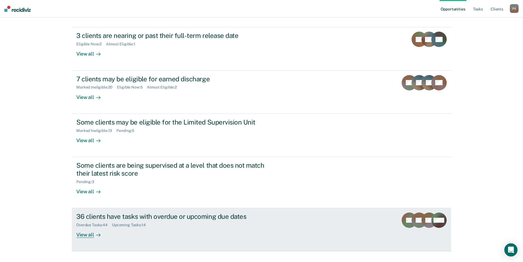
click at [173, 212] on div "36 clients have tasks with overdue or upcoming due dates" at bounding box center [172, 216] width 193 height 8
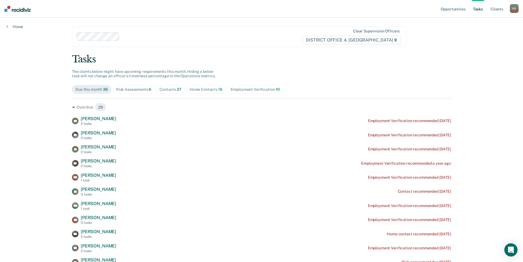
scroll to position [27, 0]
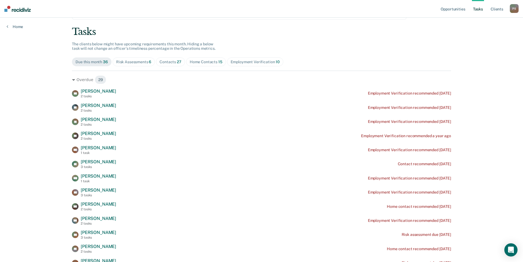
click at [270, 61] on div "Employment Verification 10" at bounding box center [255, 62] width 49 height 5
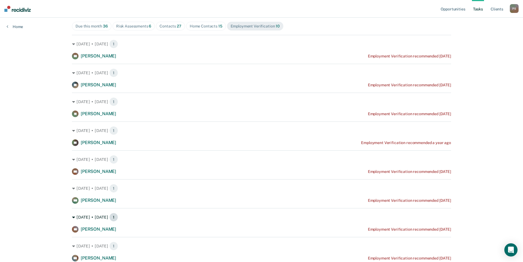
scroll to position [82, 0]
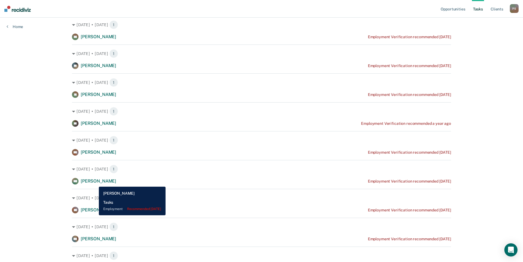
click at [95, 182] on span "Kyle Moses" at bounding box center [98, 180] width 35 height 5
